Goal: Task Accomplishment & Management: Use online tool/utility

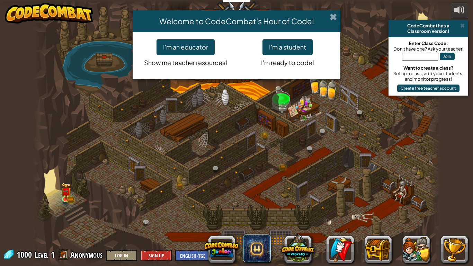
click at [334, 14] on span at bounding box center [333, 16] width 7 height 7
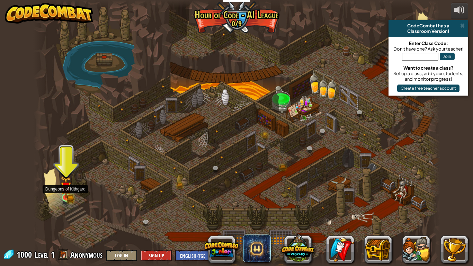
click at [65, 196] on img at bounding box center [66, 187] width 10 height 23
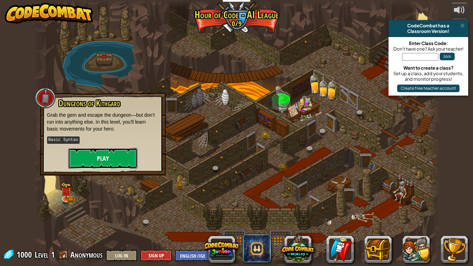
click at [120, 159] on button "Play" at bounding box center [102, 158] width 69 height 21
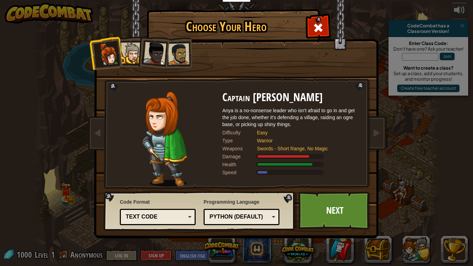
click at [154, 60] on div at bounding box center [154, 53] width 23 height 23
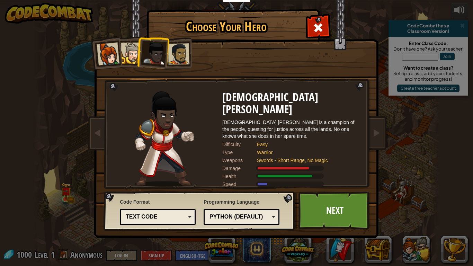
drag, startPoint x: 171, startPoint y: 61, endPoint x: 172, endPoint y: 66, distance: 5.7
click at [172, 66] on li at bounding box center [176, 53] width 32 height 32
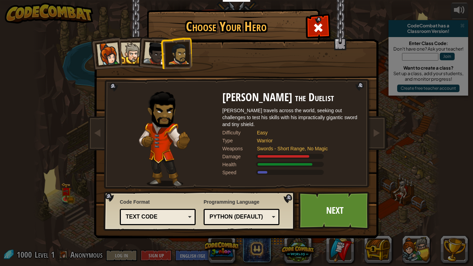
click at [160, 63] on li at bounding box center [176, 53] width 32 height 32
click at [151, 61] on div at bounding box center [154, 53] width 23 height 23
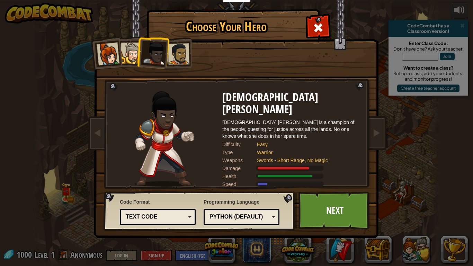
click at [175, 56] on div at bounding box center [178, 53] width 21 height 21
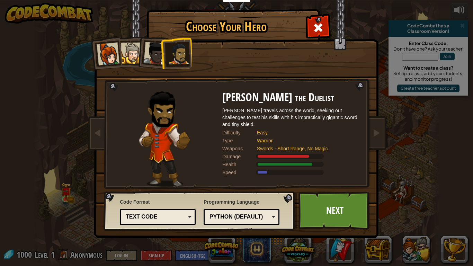
drag, startPoint x: 163, startPoint y: 212, endPoint x: 163, endPoint y: 208, distance: 3.5
click at [163, 210] on div "Text code Blocks and code Blocks Blocks (Icons) Text code" at bounding box center [158, 217] width 76 height 16
click at [335, 216] on link "Next" at bounding box center [334, 210] width 72 height 38
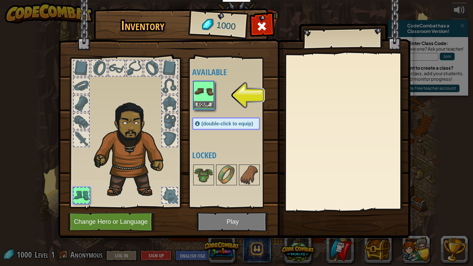
click at [201, 87] on img at bounding box center [203, 91] width 19 height 19
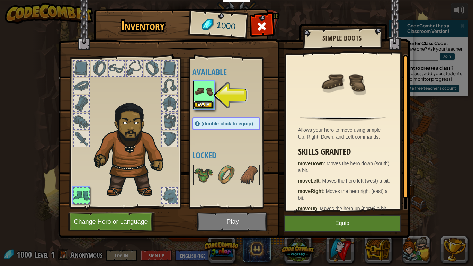
click at [203, 105] on button "Equip" at bounding box center [203, 104] width 19 height 7
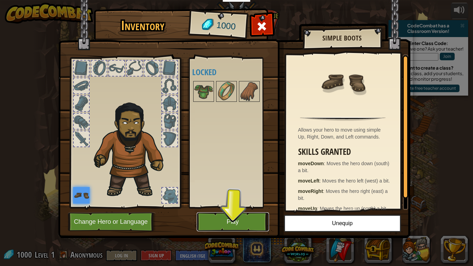
click at [245, 229] on button "Play" at bounding box center [233, 221] width 72 height 19
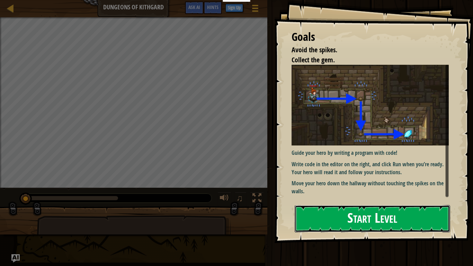
click at [348, 218] on button "Start Level" at bounding box center [372, 218] width 155 height 27
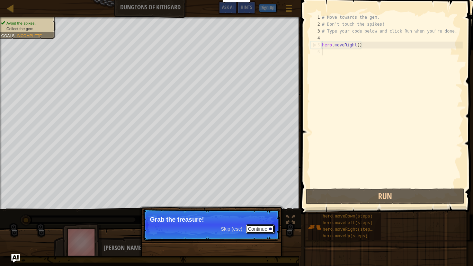
click at [267, 226] on button "Continue" at bounding box center [260, 228] width 29 height 9
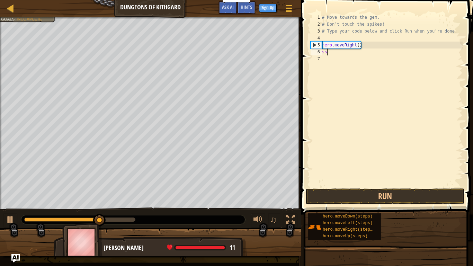
scroll to position [3, 0]
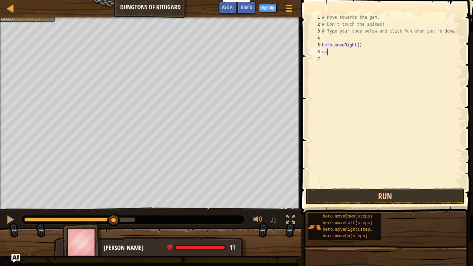
type textarea "sss"
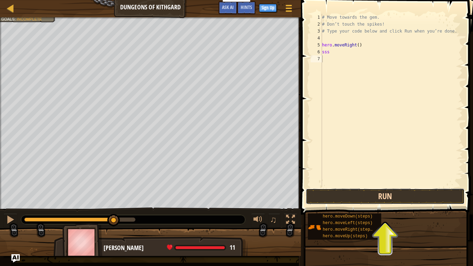
click at [417, 189] on button "Run" at bounding box center [385, 196] width 159 height 16
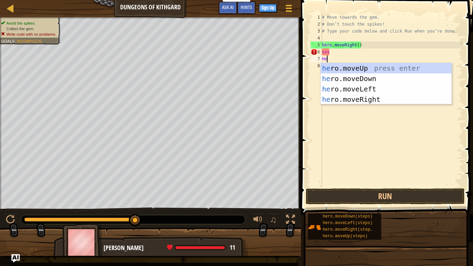
type textarea "Hero"
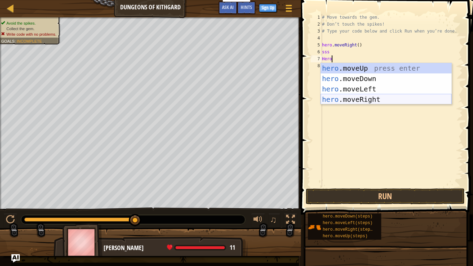
click at [357, 96] on div "hero .moveUp press enter hero .moveDown press enter hero .moveLeft press enter …" at bounding box center [386, 94] width 131 height 62
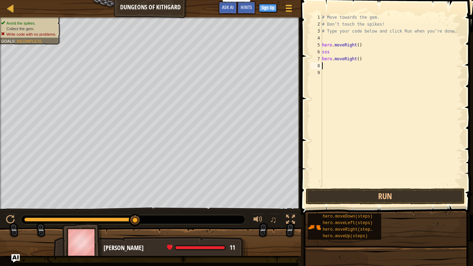
scroll to position [3, 0]
click at [350, 198] on button "Run" at bounding box center [385, 196] width 159 height 16
